Goal: Task Accomplishment & Management: Use online tool/utility

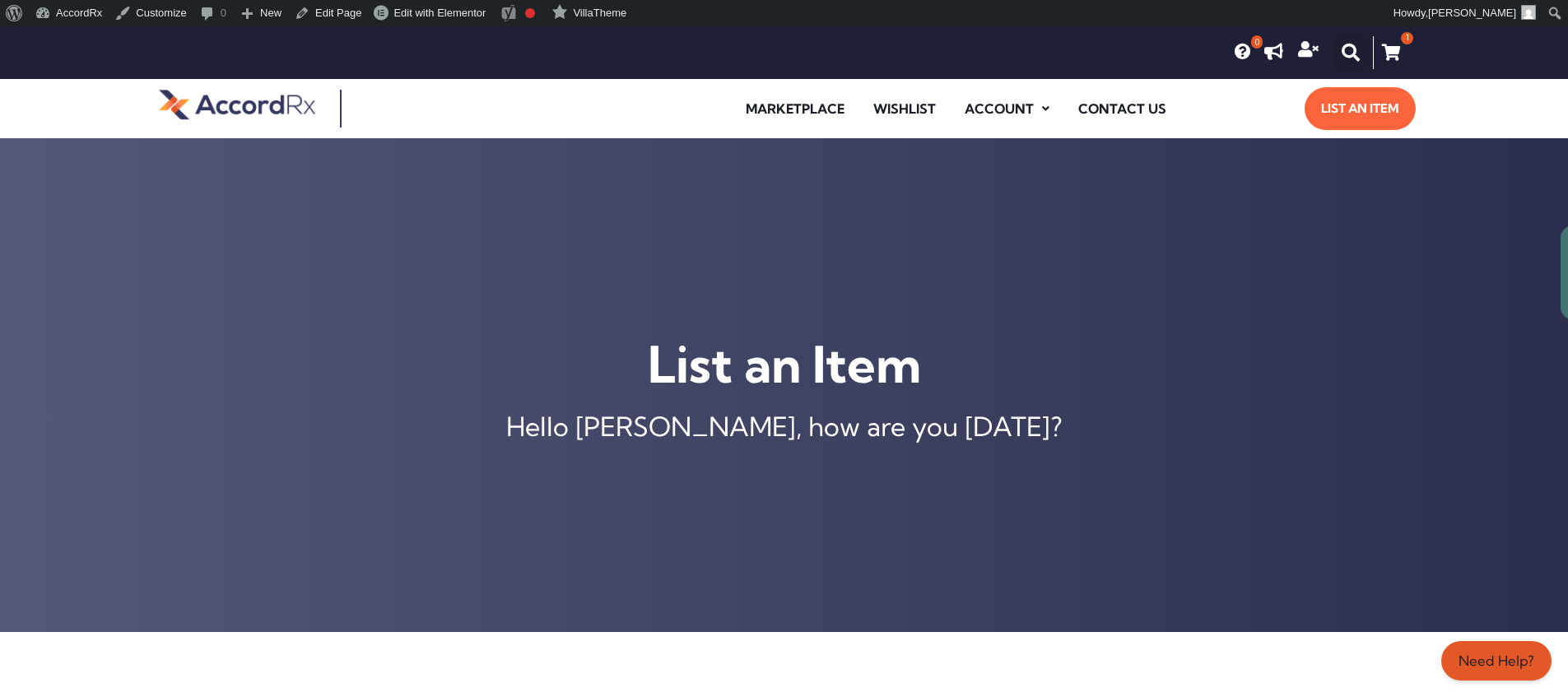
scroll to position [653, 0]
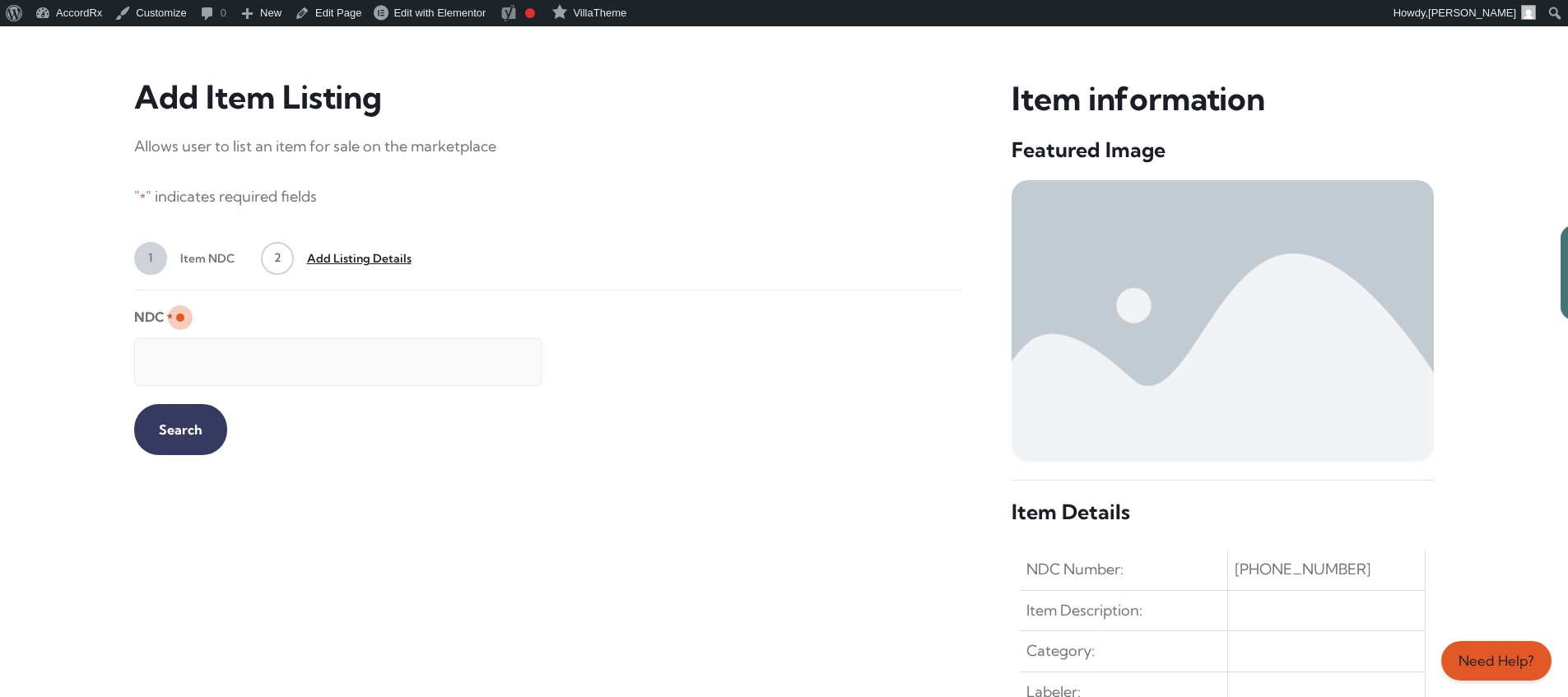
click at [323, 354] on input "NDC *" at bounding box center [338, 362] width 408 height 48
type input "99207046730"
click at [167, 427] on input "Search" at bounding box center [181, 429] width 93 height 51
